Goal: Information Seeking & Learning: Understand process/instructions

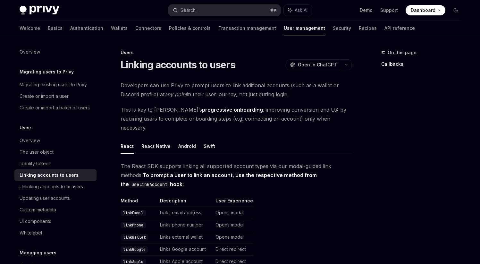
scroll to position [129, 0]
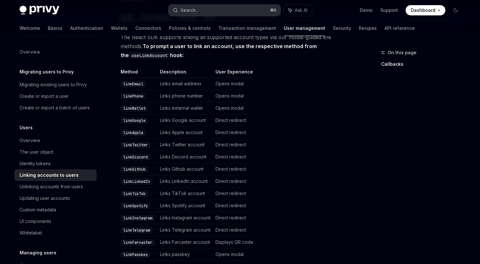
click at [239, 11] on button "Search... ⌘ K" at bounding box center [224, 10] width 112 height 12
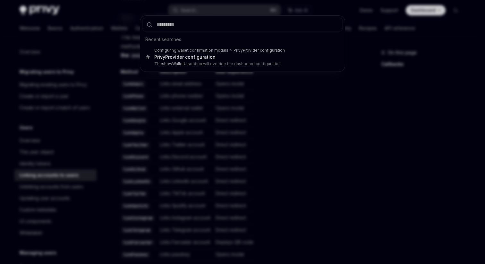
click at [359, 153] on div "Recent searches Configuring wallet confirmation modals PrivyProvider configurat…" at bounding box center [242, 132] width 485 height 264
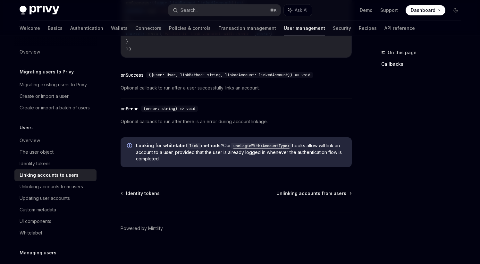
scroll to position [657, 0]
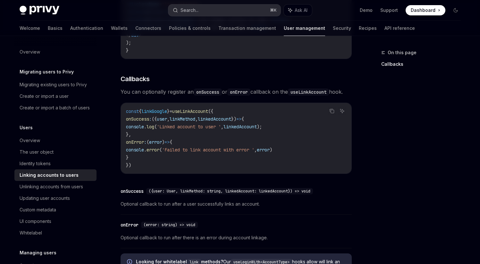
click at [207, 12] on button "Search... ⌘ K" at bounding box center [224, 10] width 112 height 12
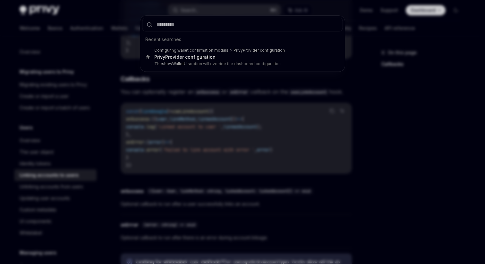
type input "*"
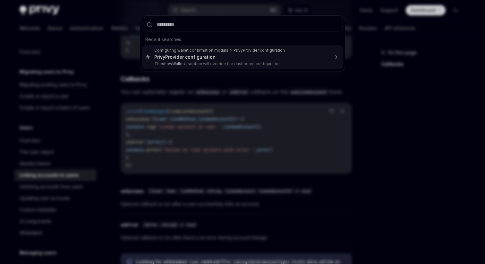
click at [257, 130] on div "Recent searches Configuring wallet confirmation modals PrivyProvider configurat…" at bounding box center [242, 132] width 485 height 264
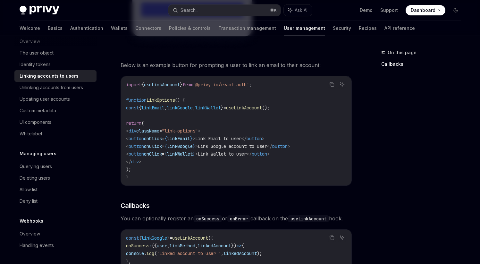
scroll to position [490, 0]
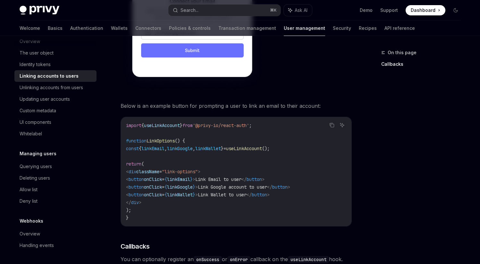
click at [394, 128] on div "On this page Callbacks" at bounding box center [416, 156] width 97 height 215
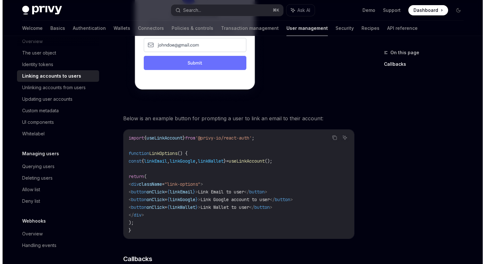
scroll to position [156, 0]
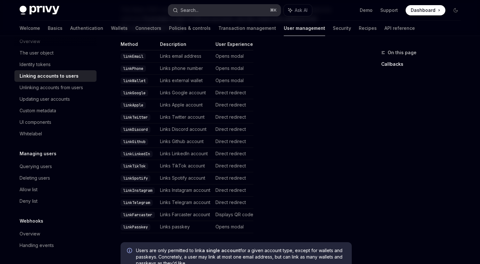
click at [189, 9] on div "Search..." at bounding box center [189, 10] width 18 height 8
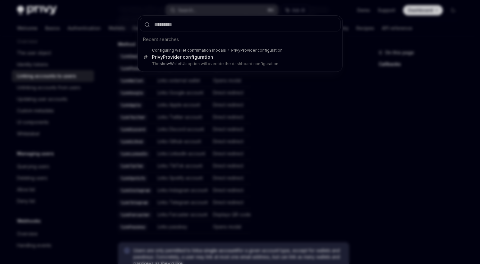
type input "**********"
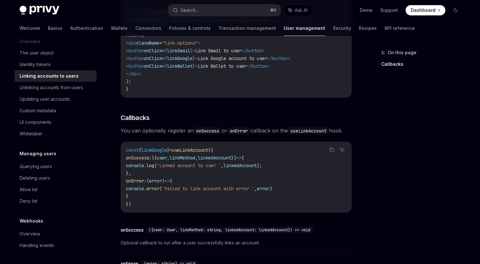
scroll to position [619, 0]
click at [143, 159] on span "onSuccess" at bounding box center [137, 157] width 23 height 6
click at [316, 175] on code "const { linkGoogle } = useLinkAccount ({ onSuccess : ({ user , linkMethod , lin…" at bounding box center [236, 177] width 220 height 62
click at [215, 190] on span "'Failed to link account with error '" at bounding box center [208, 188] width 92 height 6
click at [160, 150] on span "linkGoogle" at bounding box center [154, 150] width 26 height 6
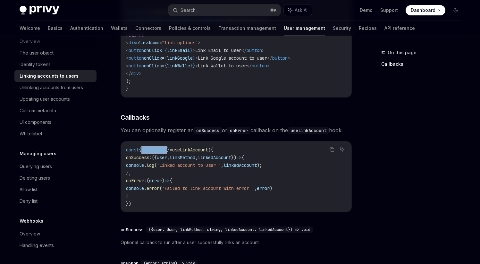
click at [160, 150] on span "linkGoogle" at bounding box center [154, 150] width 26 height 6
copy span "linkGoogle"
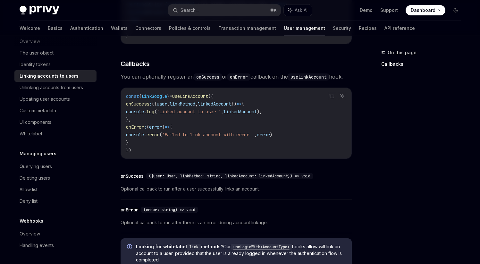
scroll to position [693, 0]
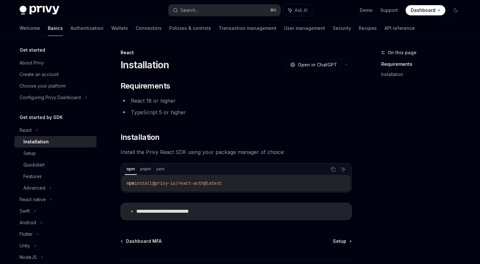
click at [176, 113] on li "TypeScript 5 or higher" at bounding box center [236, 112] width 231 height 9
click at [232, 146] on div "**********" at bounding box center [236, 150] width 231 height 139
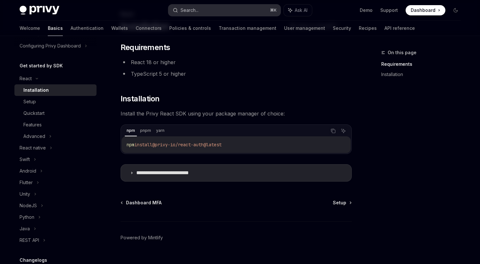
scroll to position [52, 0]
click at [215, 10] on button "Search... ⌘ K" at bounding box center [224, 10] width 112 height 12
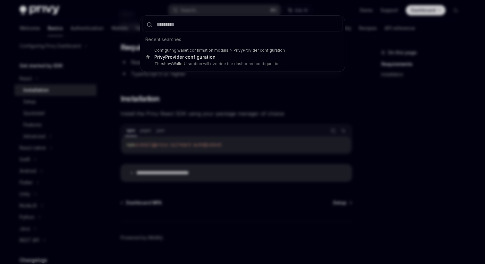
click at [202, 9] on div "Recent searches Configuring wallet confirmation modals PrivyProvider configurat…" at bounding box center [242, 132] width 485 height 264
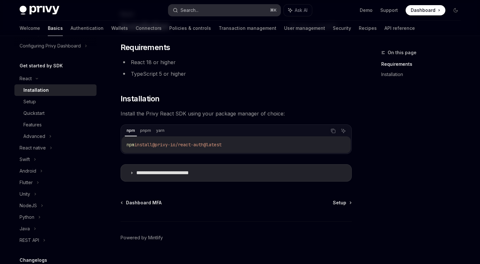
click at [210, 8] on button "Search... ⌘ K" at bounding box center [224, 10] width 112 height 12
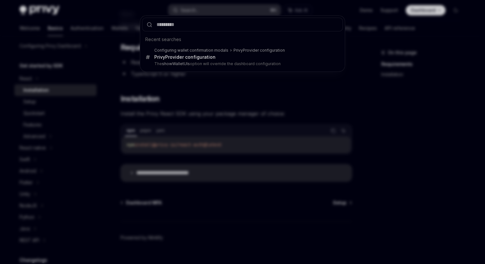
type input "********"
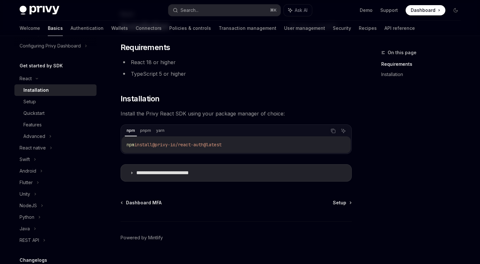
type textarea "*"
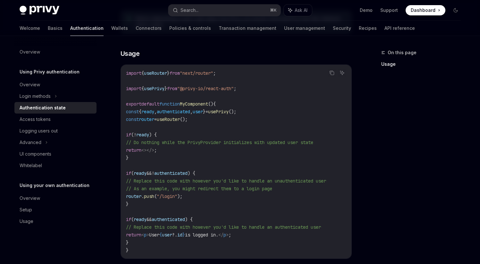
click at [164, 88] on span "usePrivy" at bounding box center [154, 89] width 21 height 6
copy span "usePrivy"
click at [203, 110] on span "user" at bounding box center [198, 112] width 10 height 6
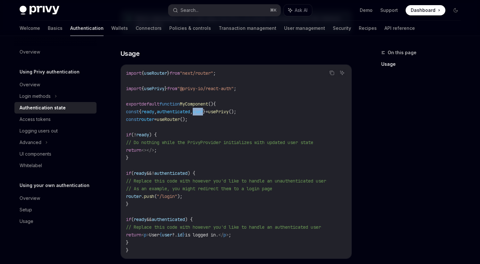
copy span "user"
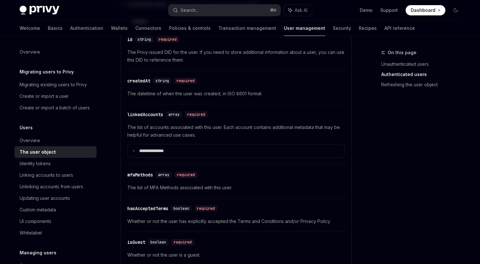
scroll to position [217, 0]
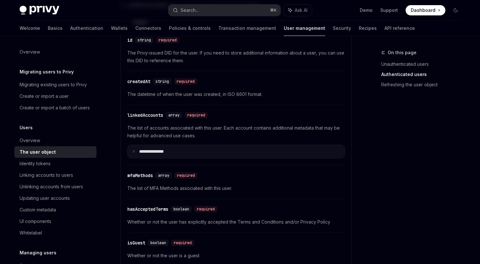
click at [156, 151] on p "**********" at bounding box center [156, 152] width 35 height 6
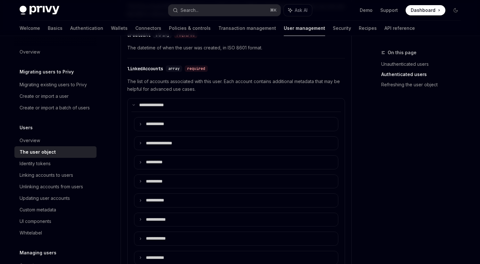
scroll to position [202, 0]
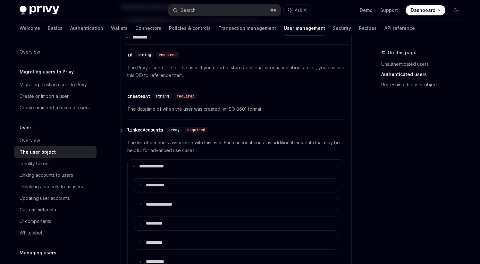
click at [143, 133] on div "​ linkedAccounts array required" at bounding box center [232, 130] width 211 height 8
click at [144, 130] on div "linkedAccounts" at bounding box center [145, 130] width 36 height 6
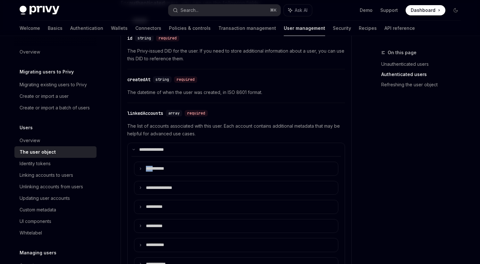
scroll to position [219, 0]
